Goal: Task Accomplishment & Management: Complete application form

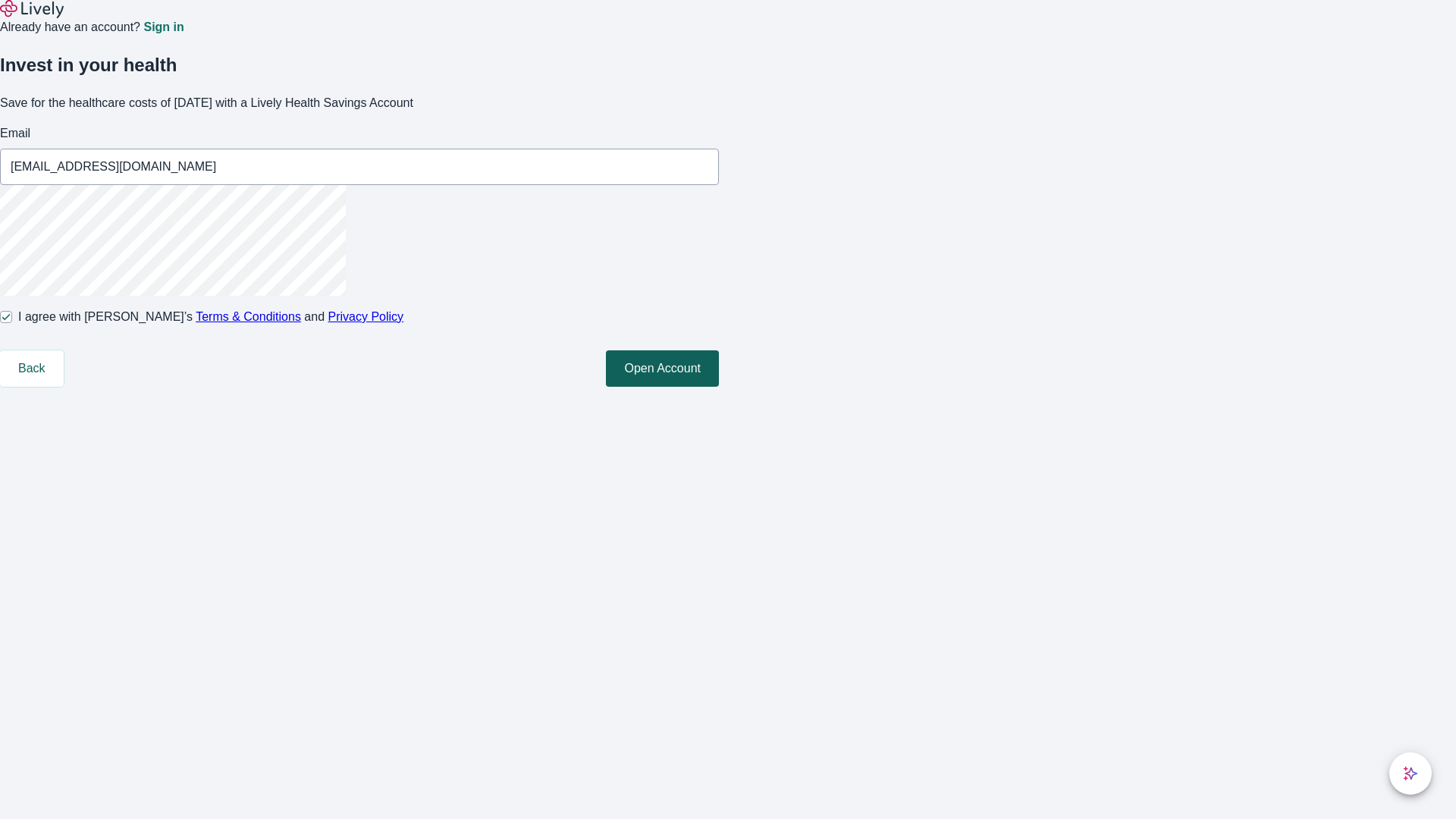
click at [719, 386] on button "Open Account" at bounding box center [662, 368] width 113 height 37
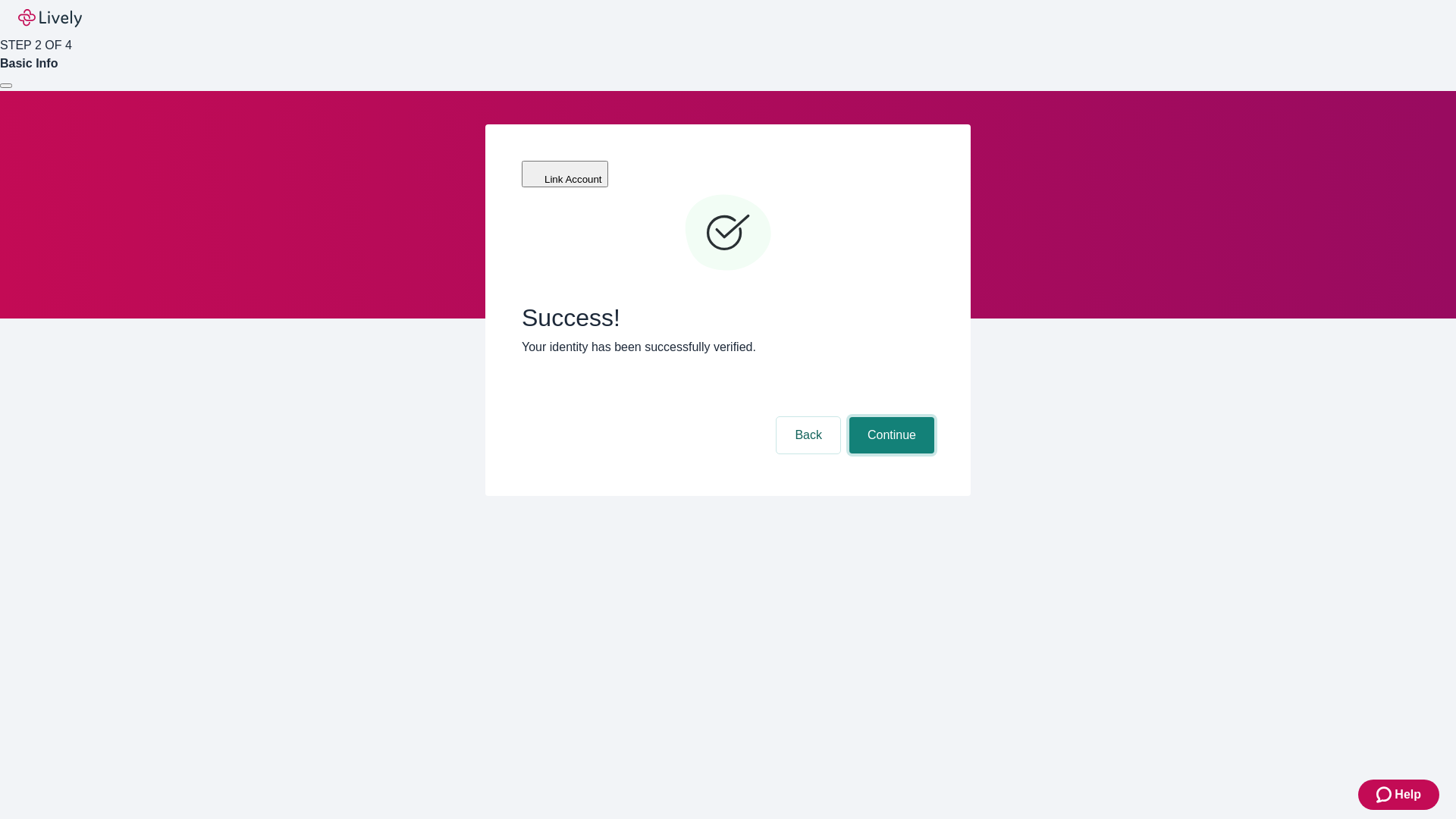
click at [890, 417] on button "Continue" at bounding box center [892, 435] width 85 height 37
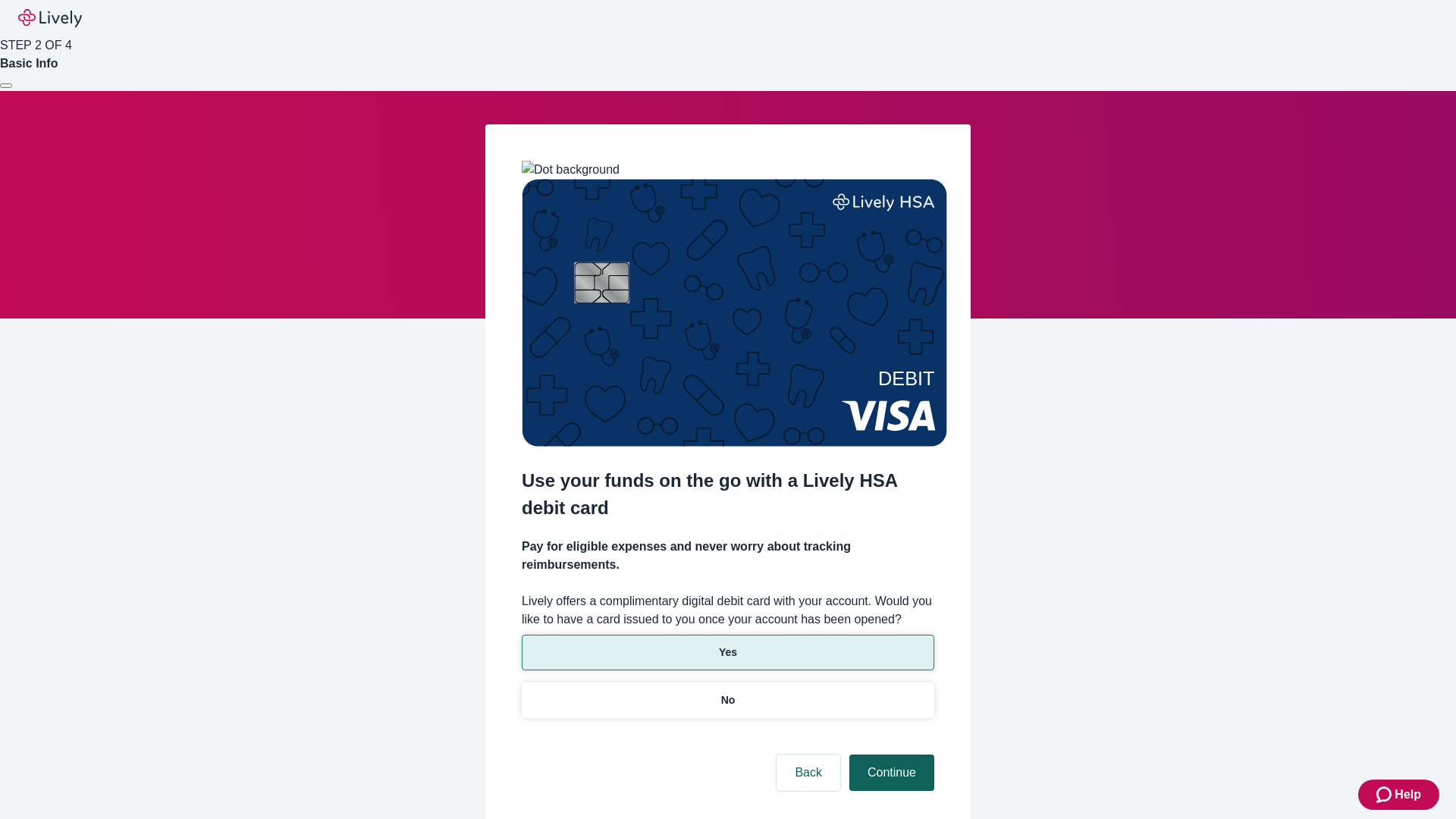
click at [727, 692] on p "No" at bounding box center [728, 700] width 14 height 16
click at [890, 755] on button "Continue" at bounding box center [892, 773] width 85 height 37
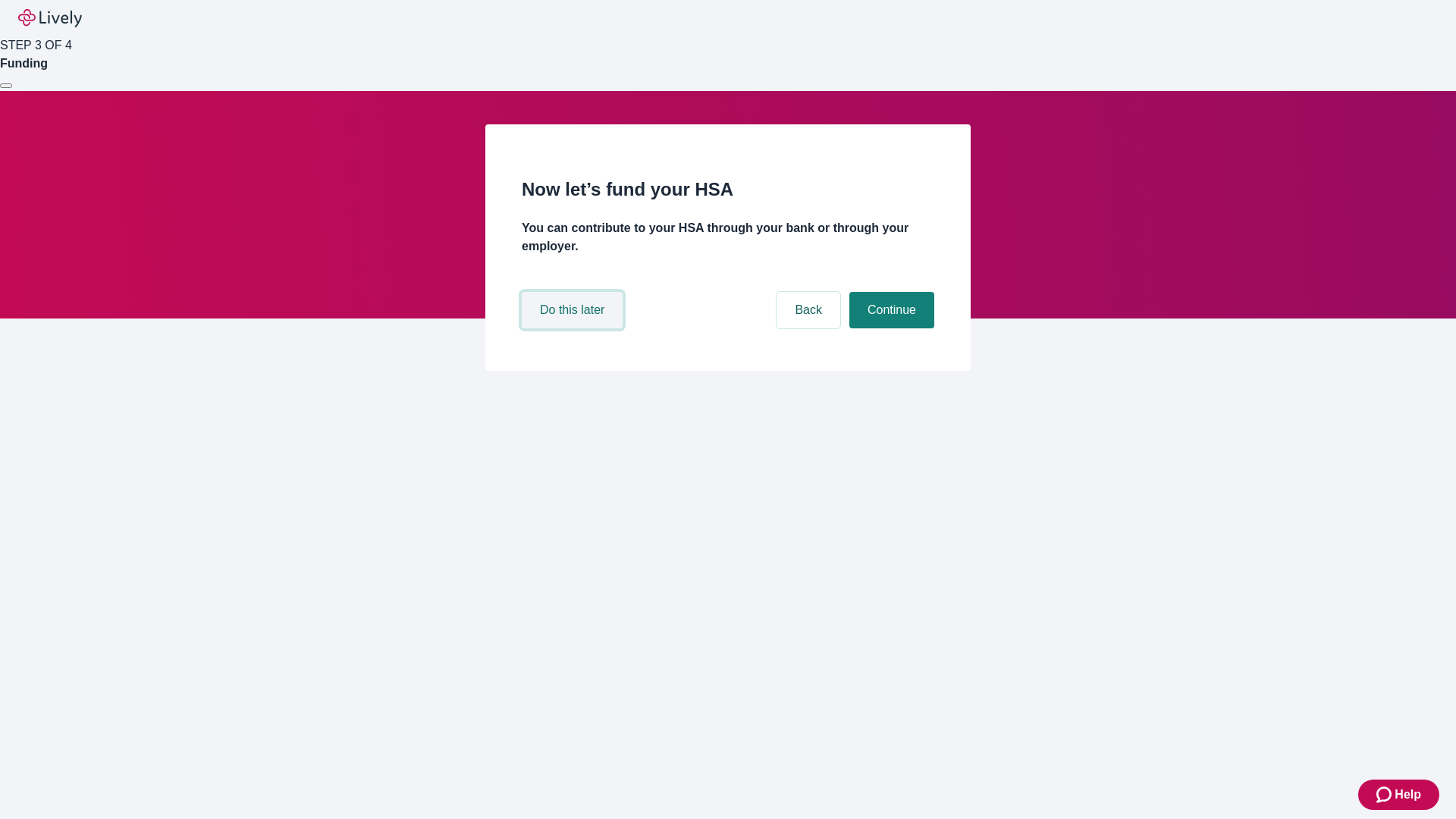
click at [574, 328] on button "Do this later" at bounding box center [571, 309] width 101 height 37
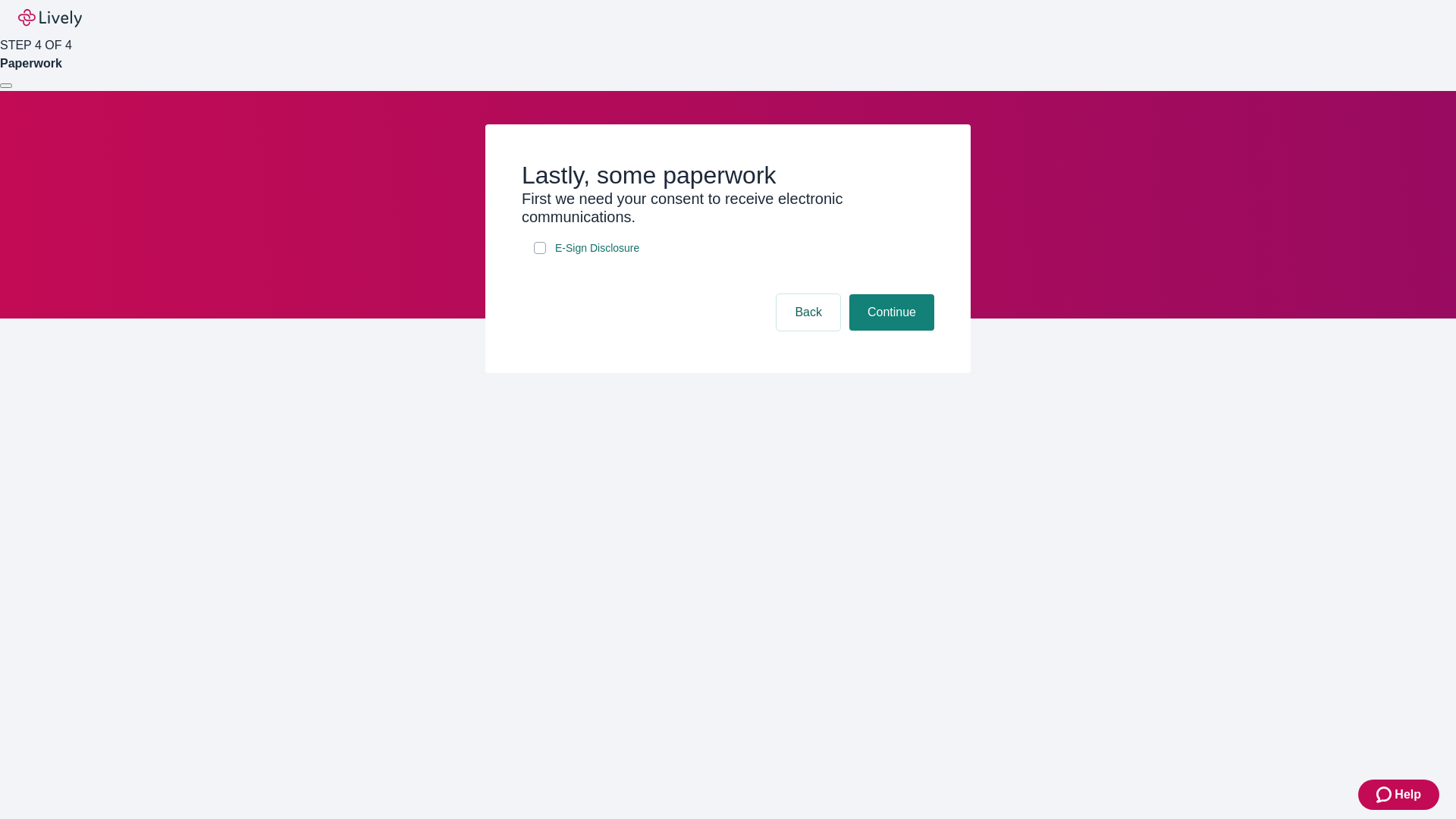
click at [540, 254] on input "E-Sign Disclosure" at bounding box center [540, 248] width 13 height 13
checkbox input "true"
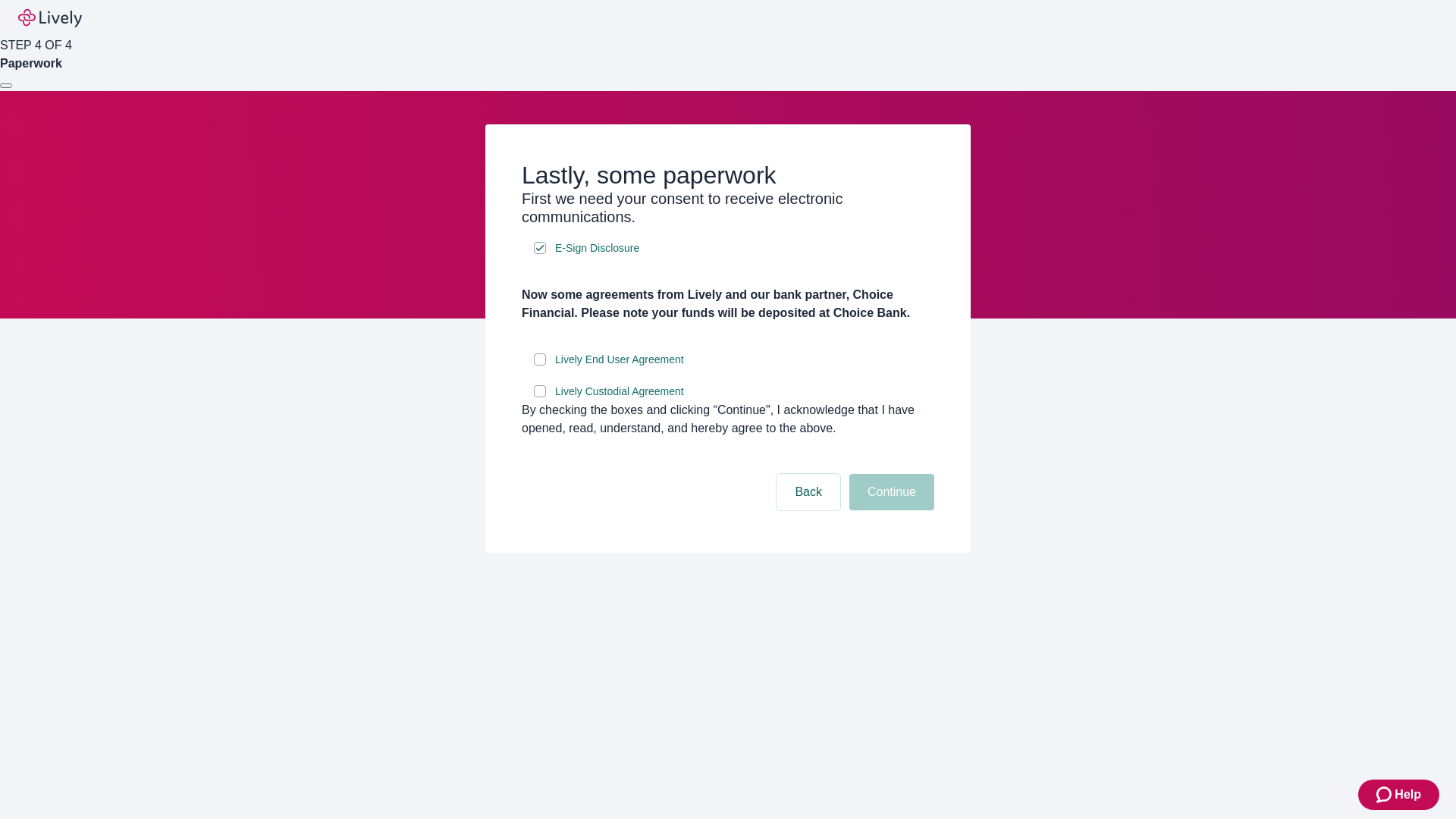
click at [540, 366] on input "Lively End User Agreement" at bounding box center [540, 359] width 13 height 13
checkbox input "true"
click at [540, 397] on input "Lively Custodial Agreement" at bounding box center [540, 392] width 13 height 13
checkbox input "true"
click at [890, 511] on button "Continue" at bounding box center [892, 492] width 85 height 37
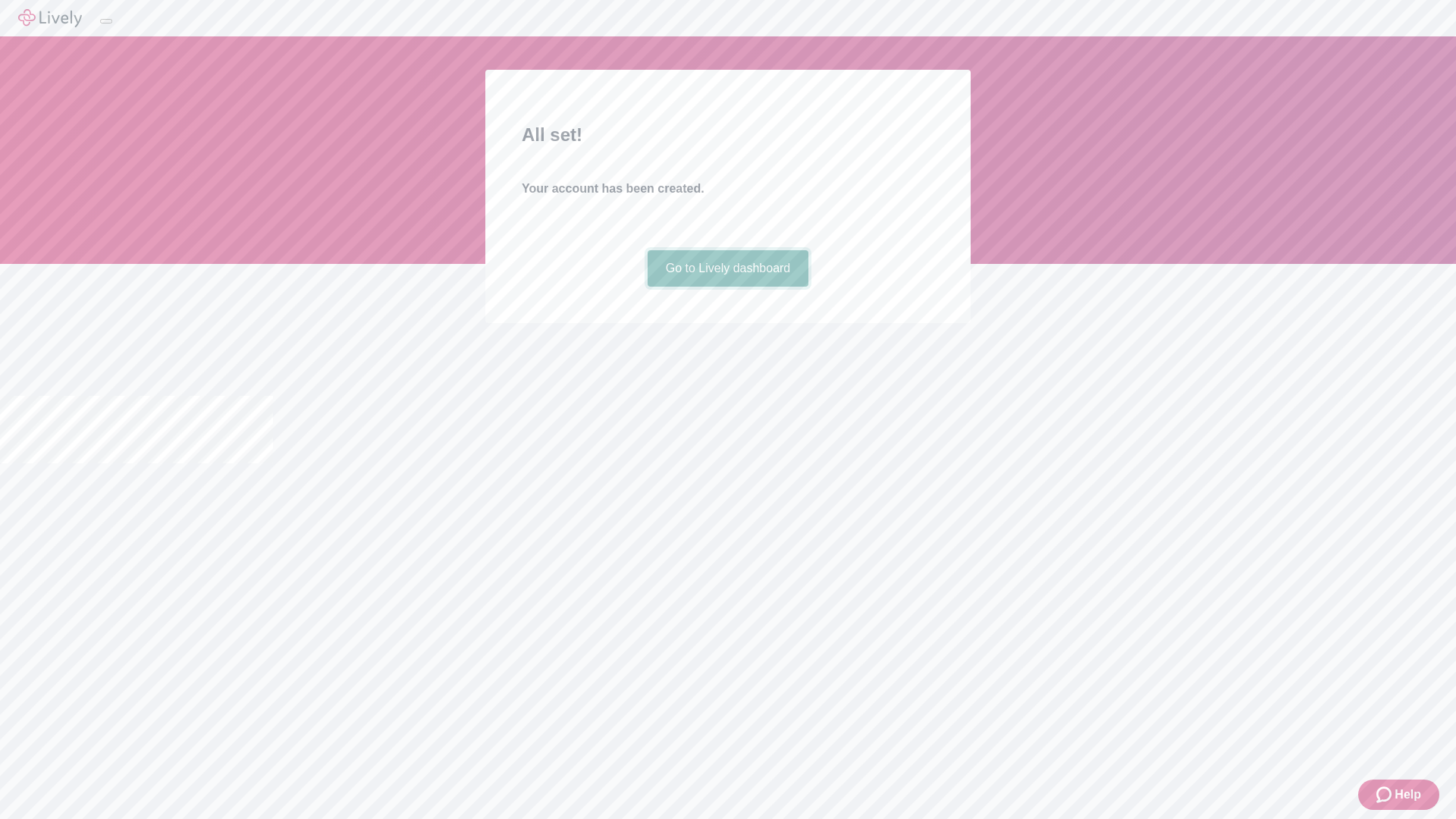
click at [727, 287] on link "Go to Lively dashboard" at bounding box center [728, 268] width 162 height 37
